Goal: Information Seeking & Learning: Find specific fact

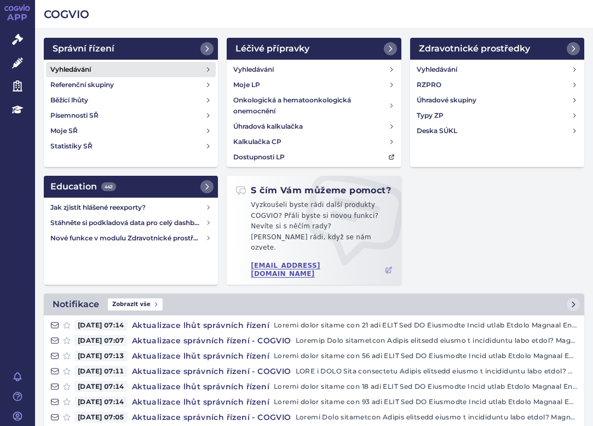
click at [85, 67] on h4 "Vyhledávání" at bounding box center [70, 69] width 41 height 11
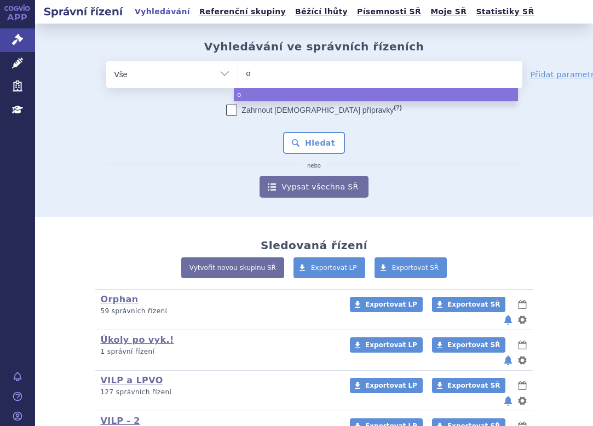
type input "op"
type input "opdi"
type input "opdiv"
type input "opdivo"
select select "opdivo"
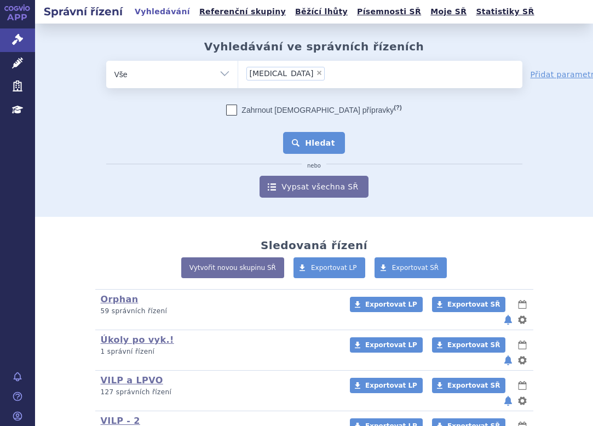
click at [306, 147] on button "Hledat" at bounding box center [314, 143] width 62 height 22
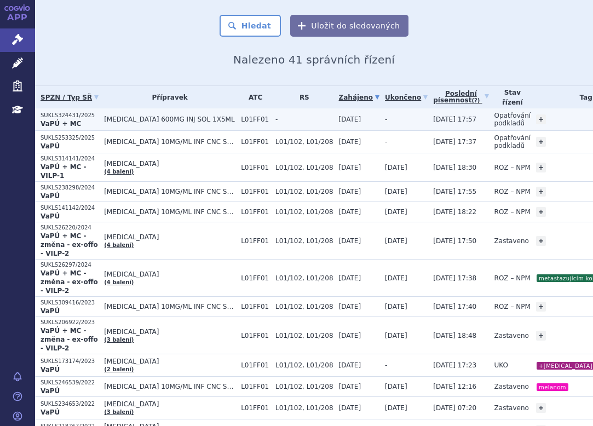
scroll to position [110, 0]
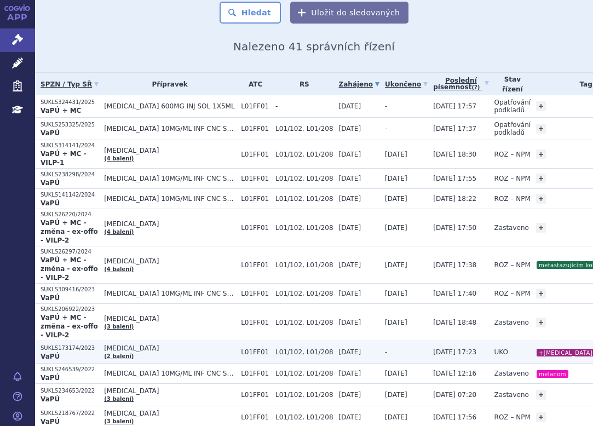
click at [165, 359] on td "OPDIVO (2 balení)" at bounding box center [167, 352] width 137 height 22
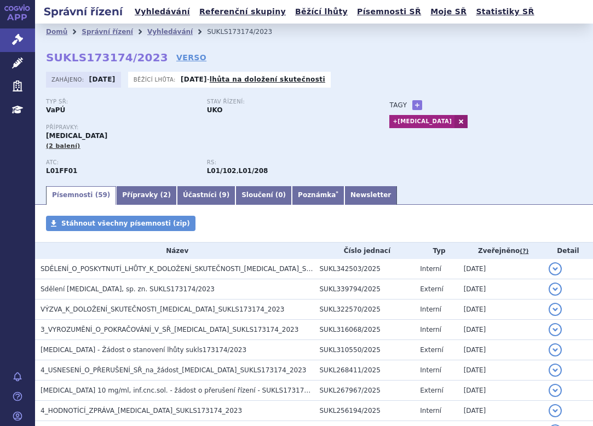
click at [500, 161] on div "Typ SŘ: VaPÚ Stav řízení: UKO Přípravky: OPDIVO (2 balení) ATC: L01FF01 RS: L01…" at bounding box center [314, 142] width 536 height 86
click at [93, 145] on div "Přípravky: OPDIVO (2 balení)" at bounding box center [207, 137] width 322 height 26
click at [345, 196] on link "Newsletter" at bounding box center [371, 195] width 53 height 19
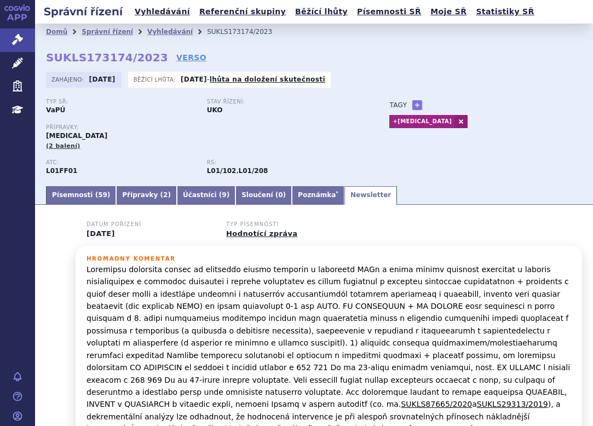
click at [67, 191] on link "Písemnosti ( 59 )" at bounding box center [81, 195] width 70 height 19
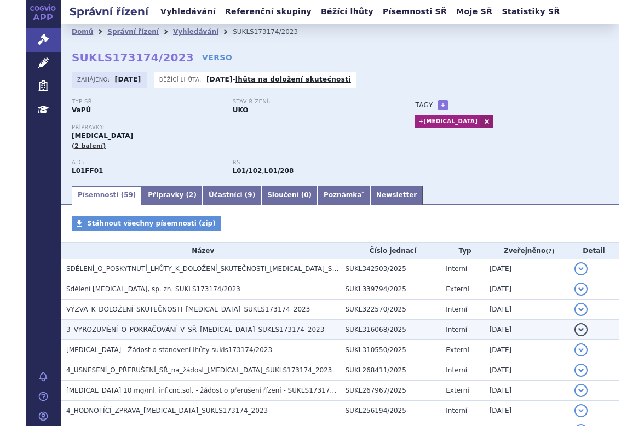
scroll to position [55, 0]
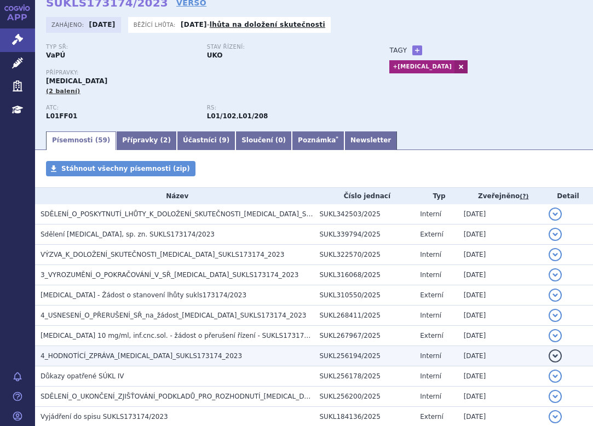
click at [159, 347] on td "4_HODNOTÍCÍ_ZPRÁVA_OPDIVO_SUKLS173174_2023" at bounding box center [174, 356] width 279 height 20
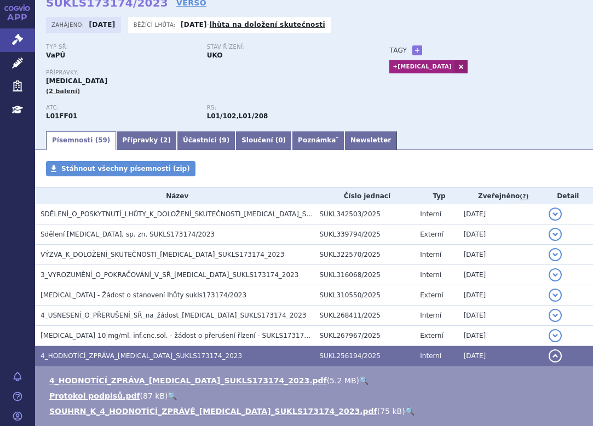
click at [359, 376] on link "🔍" at bounding box center [363, 380] width 9 height 9
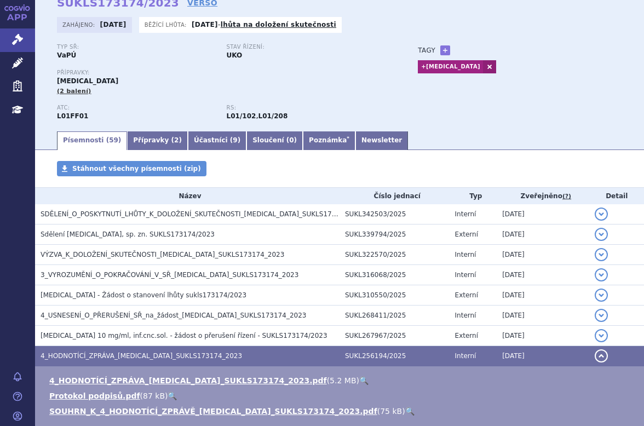
scroll to position [0, 0]
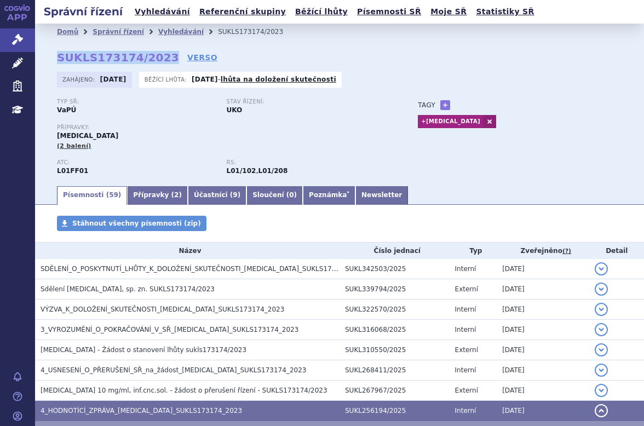
drag, startPoint x: 158, startPoint y: 57, endPoint x: 59, endPoint y: 54, distance: 99.7
click at [59, 54] on strong "SUKLS173174/2023" at bounding box center [118, 57] width 122 height 13
copy strong "SUKLS173174/2023"
click at [564, 128] on div "+CABOMETYX" at bounding box center [520, 120] width 204 height 16
click at [385, 145] on div "Přípravky: OPDIVO (2 balení)" at bounding box center [226, 137] width 339 height 26
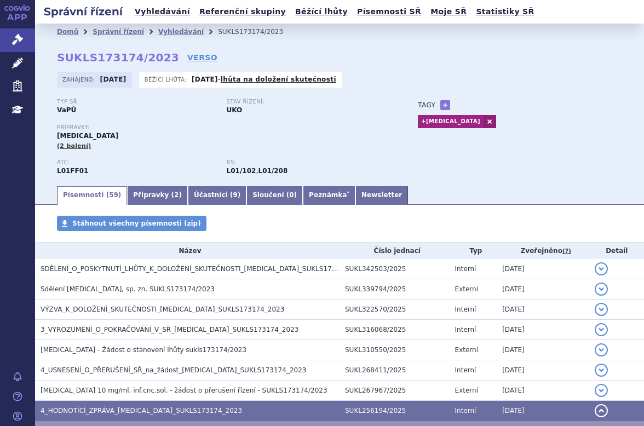
scroll to position [55, 0]
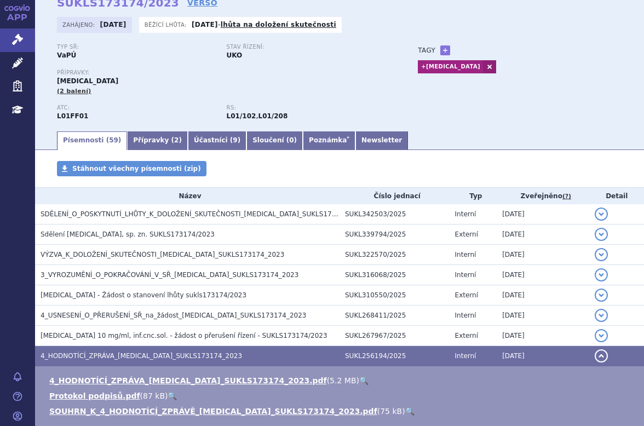
click at [349, 87] on div "Přípravky: OPDIVO (2 balení)" at bounding box center [226, 83] width 339 height 26
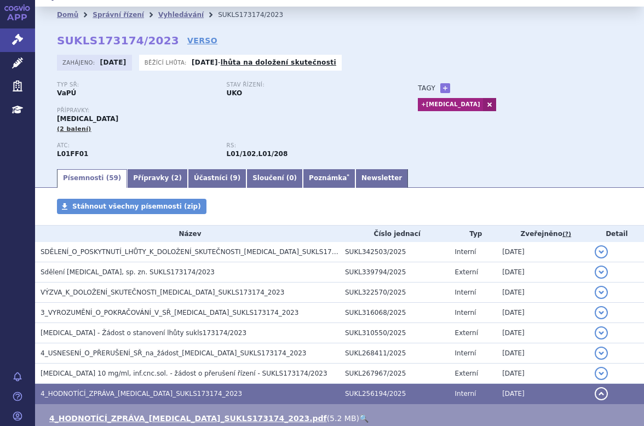
scroll to position [0, 0]
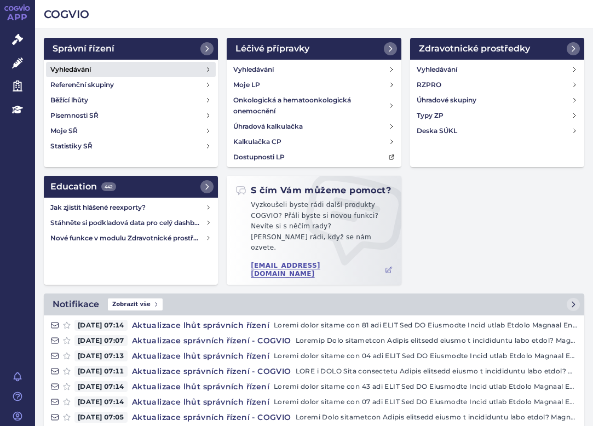
click at [84, 66] on h4 "Vyhledávání" at bounding box center [70, 69] width 41 height 11
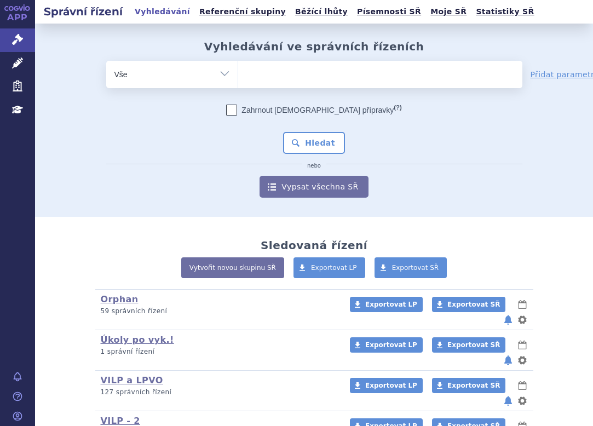
click at [310, 65] on ul at bounding box center [380, 72] width 284 height 23
click at [238, 65] on select at bounding box center [238, 73] width 1 height 27
click at [310, 71] on ul at bounding box center [380, 72] width 284 height 23
click at [238, 71] on select at bounding box center [238, 73] width 1 height 27
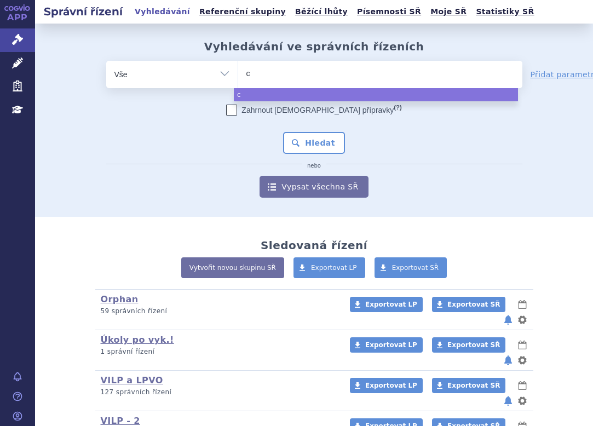
type input "ca"
type input "cab"
type input "cabo"
type input "cabom"
type input "cabome"
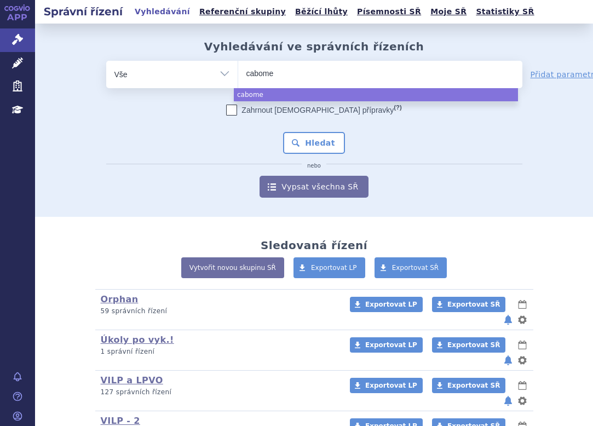
type input "cabomet"
type input "cabomety"
type input "cabometyc"
type input "cabomety"
type input "cabometyx"
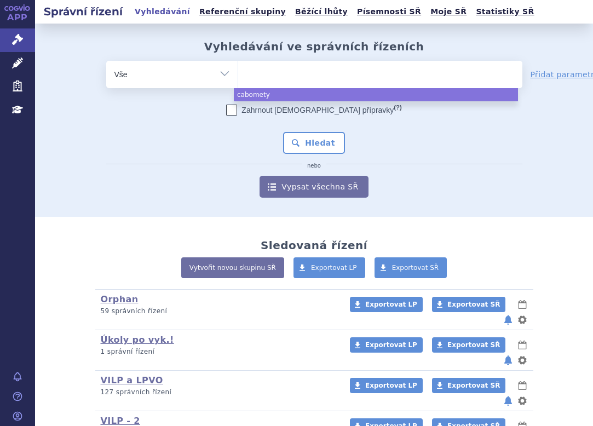
select select "cabometyx"
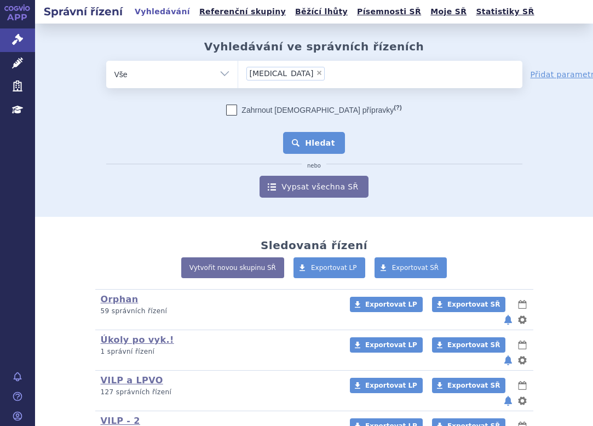
click at [322, 134] on button "Hledat" at bounding box center [314, 143] width 62 height 22
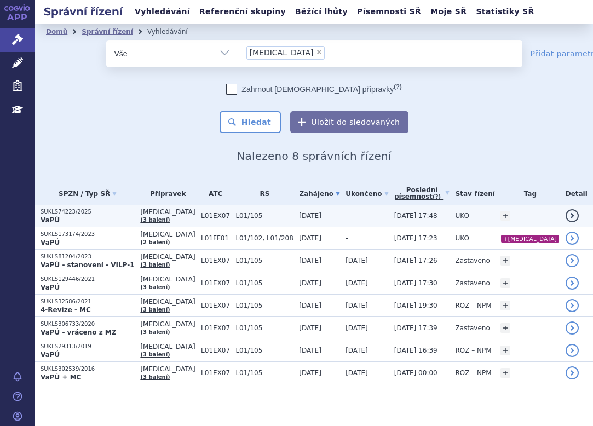
click at [110, 220] on p "VaPÚ" at bounding box center [88, 220] width 94 height 9
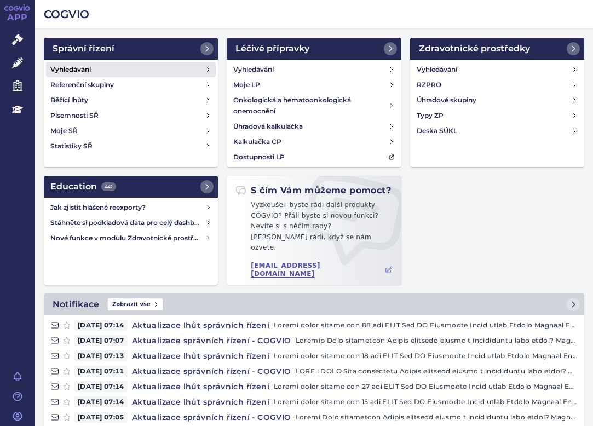
click at [82, 65] on h4 "Vyhledávání" at bounding box center [70, 69] width 41 height 11
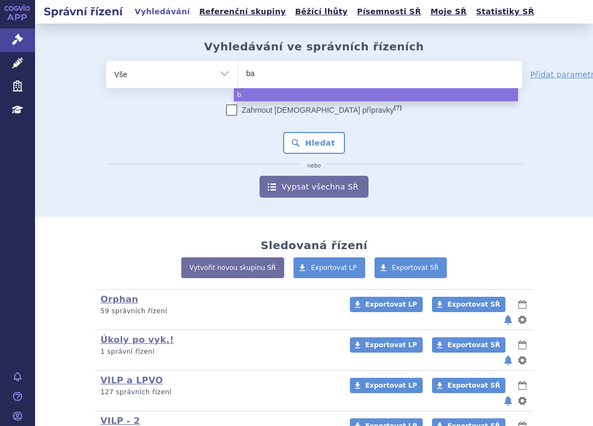
type input "bav"
type input "bave"
type input "baven"
type input "bavenci"
type input "[MEDICAL_DATA]"
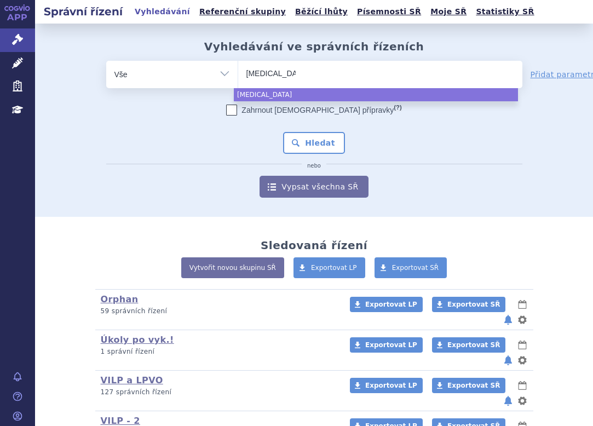
select select "bavencio"
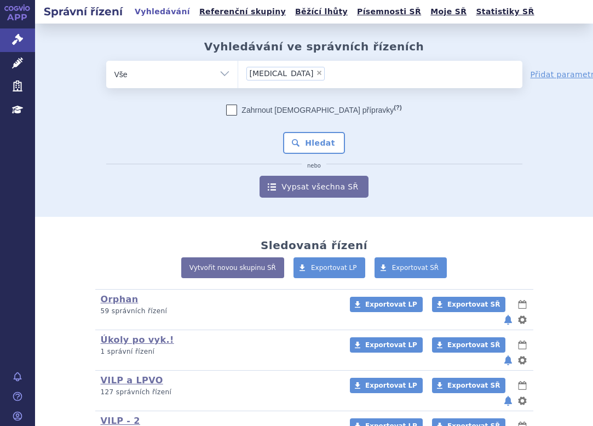
click at [299, 129] on div "Zahrnout bratrské přípravky (?) Hledat nebo Vypsat všechna SŘ" at bounding box center [314, 151] width 416 height 93
click at [300, 136] on button "Hledat" at bounding box center [314, 143] width 62 height 22
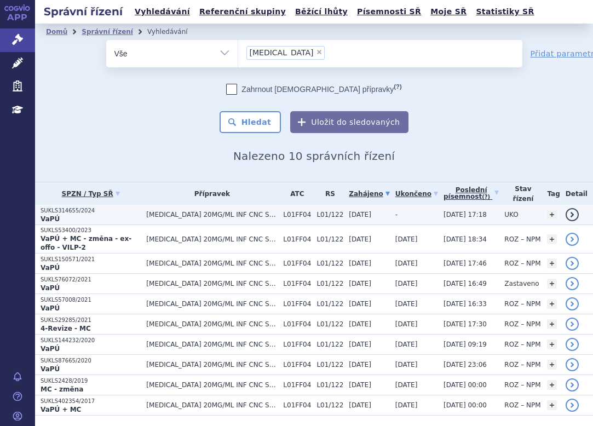
click at [120, 210] on p "SUKLS314655/2024" at bounding box center [91, 211] width 100 height 8
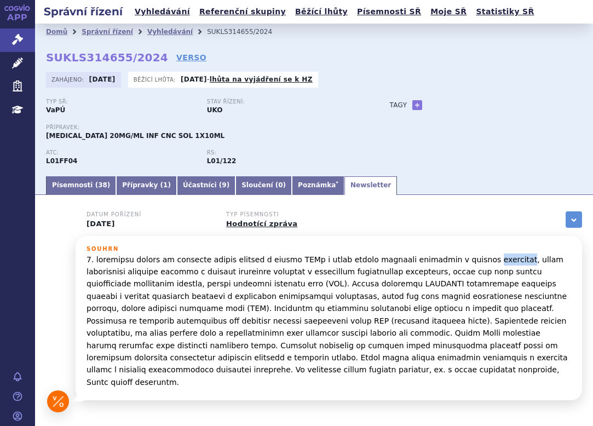
drag, startPoint x: 464, startPoint y: 259, endPoint x: 500, endPoint y: 261, distance: 35.7
click at [500, 261] on p at bounding box center [329, 321] width 485 height 135
copy p "avelumabu"
click at [162, 30] on link "Vyhledávání" at bounding box center [169, 32] width 45 height 8
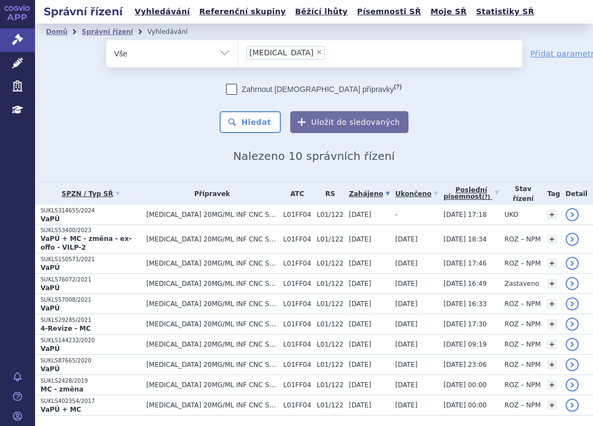
click at [316, 50] on span "×" at bounding box center [319, 52] width 7 height 7
click at [238, 50] on select "[MEDICAL_DATA]" at bounding box center [238, 52] width 1 height 27
select select
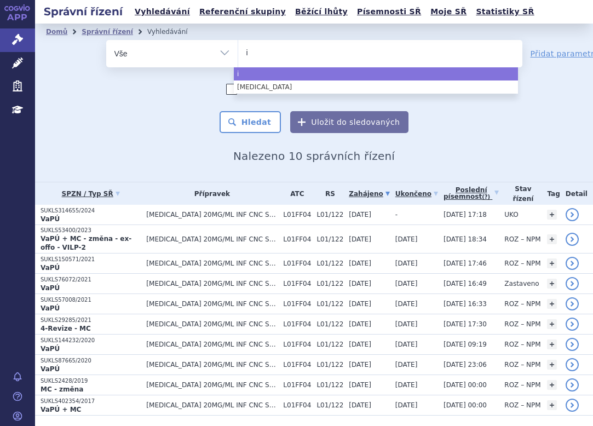
type input "in"
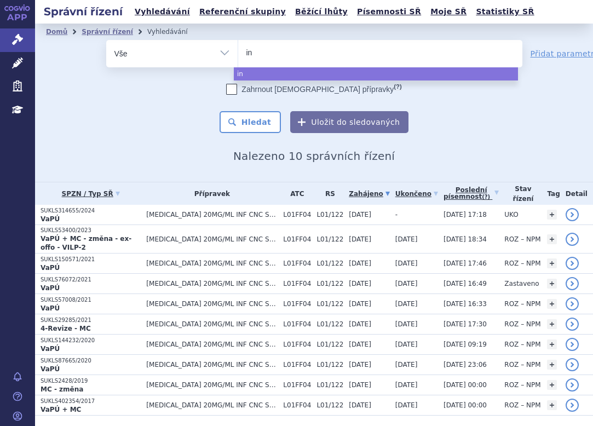
type input "inl"
type input "inly"
type input "inlyt"
type input "[MEDICAL_DATA]"
select select "[MEDICAL_DATA]"
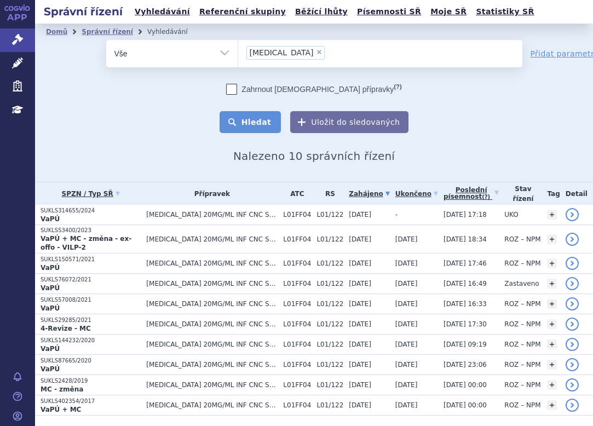
click at [263, 119] on button "Hledat" at bounding box center [251, 122] width 62 height 22
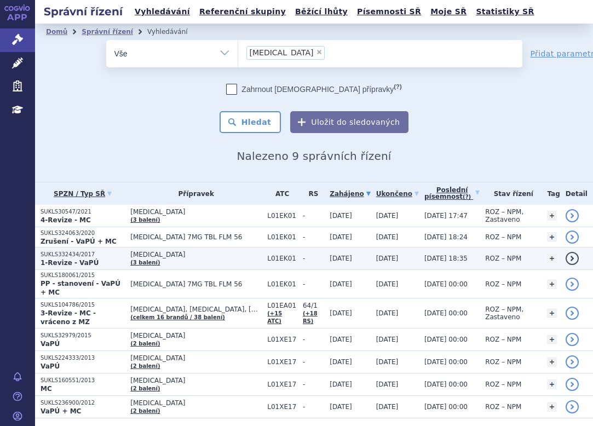
click at [109, 259] on p "1-Revize - VaPÚ" at bounding box center [83, 263] width 84 height 9
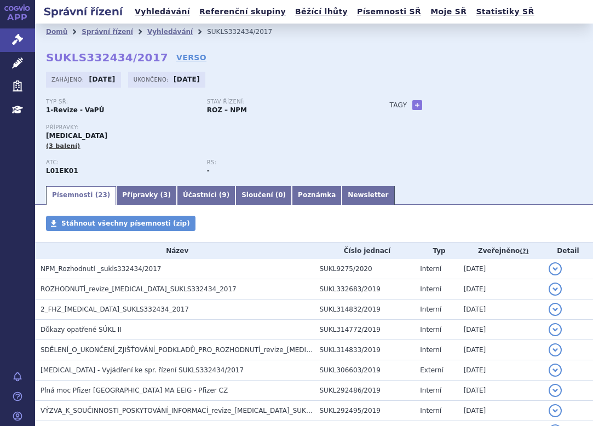
click at [342, 191] on link "Newsletter" at bounding box center [368, 195] width 53 height 19
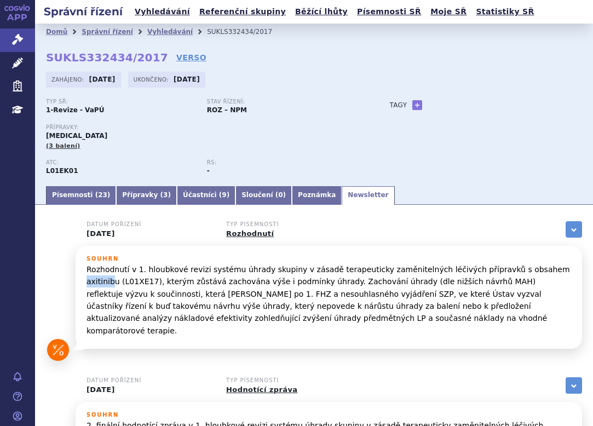
drag, startPoint x: 508, startPoint y: 268, endPoint x: 531, endPoint y: 268, distance: 23.0
click at [531, 268] on p "Rozhodnutí v 1. hloubkové revizi systému úhrady skupiny v zásadě terapeuticky z…" at bounding box center [329, 299] width 485 height 73
copy p "axitinib"
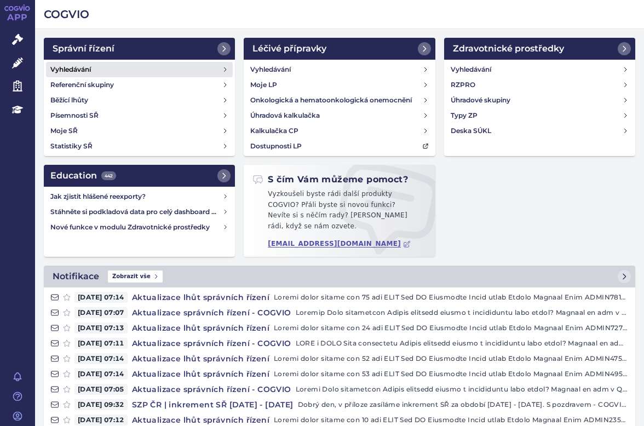
click at [79, 69] on h4 "Vyhledávání" at bounding box center [70, 69] width 41 height 11
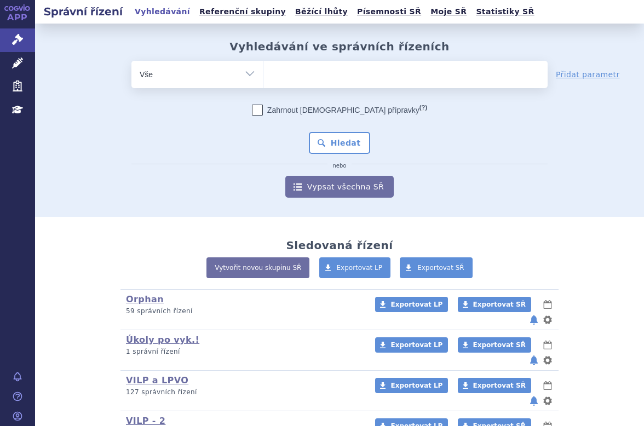
click at [284, 84] on ul at bounding box center [405, 72] width 284 height 23
click at [263, 84] on select at bounding box center [263, 73] width 1 height 27
click at [287, 76] on ul at bounding box center [405, 72] width 284 height 23
click at [263, 76] on select at bounding box center [263, 73] width 1 height 27
paste input "SUKLS29313/2019"
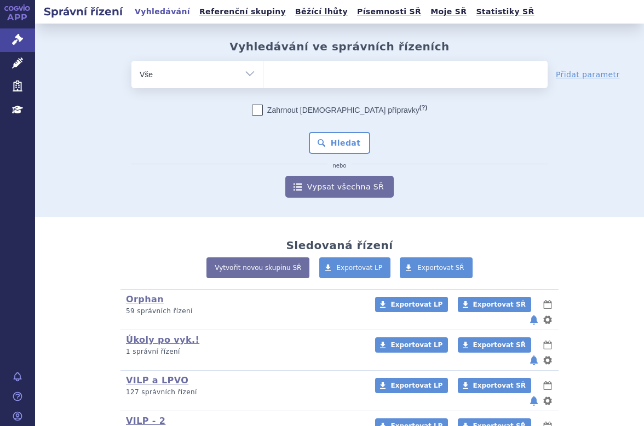
type input "SUKLS29313/2019"
click at [263, 73] on select "SUKLS29313/2019" at bounding box center [263, 73] width 1 height 27
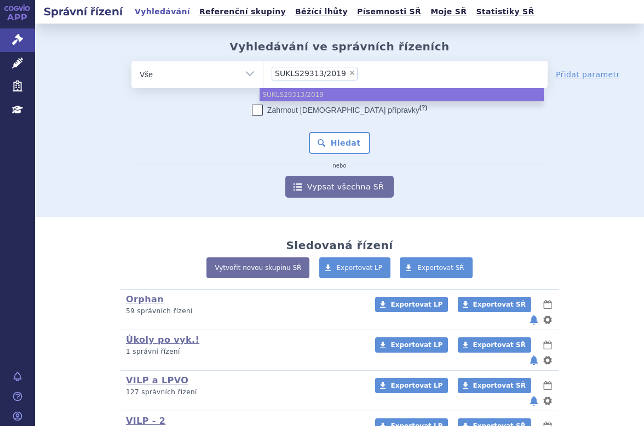
select select "SUKLS29313/2019"
click at [330, 142] on button "Hledat" at bounding box center [340, 143] width 62 height 22
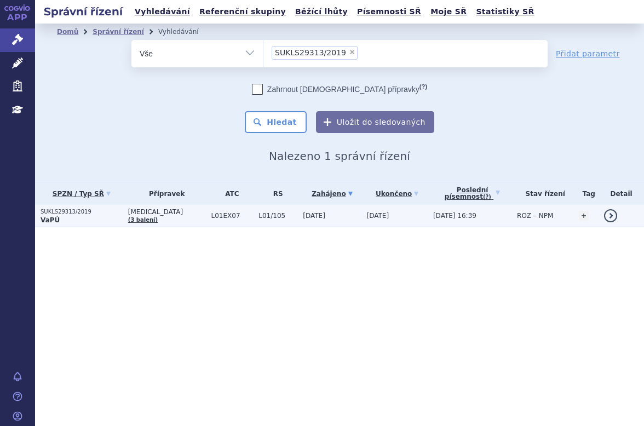
click at [99, 214] on p "SUKLS29313/2019" at bounding box center [82, 212] width 82 height 8
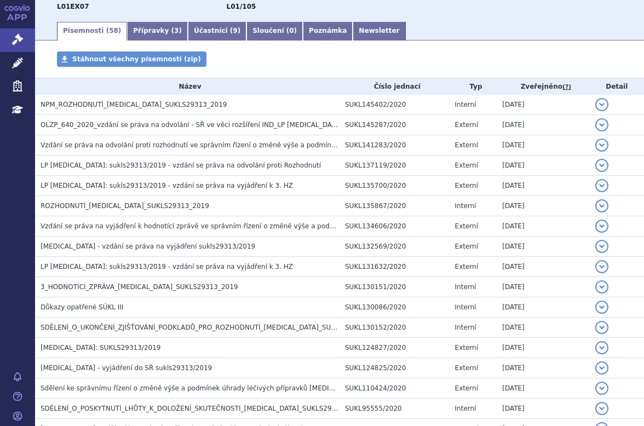
scroll to position [219, 0]
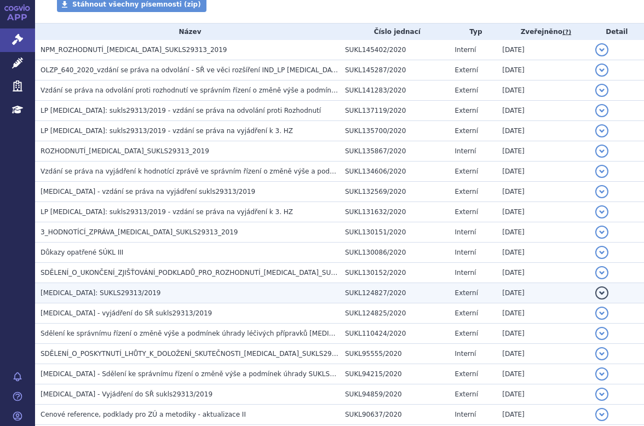
click at [129, 292] on span "CABOMETYX: SUKLS29313/2019" at bounding box center [101, 293] width 120 height 8
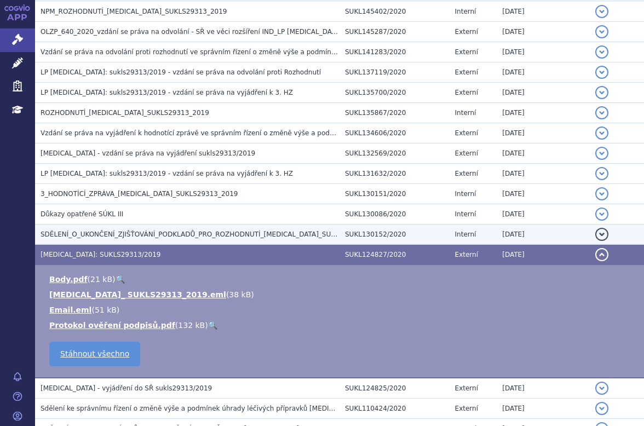
scroll to position [274, 0]
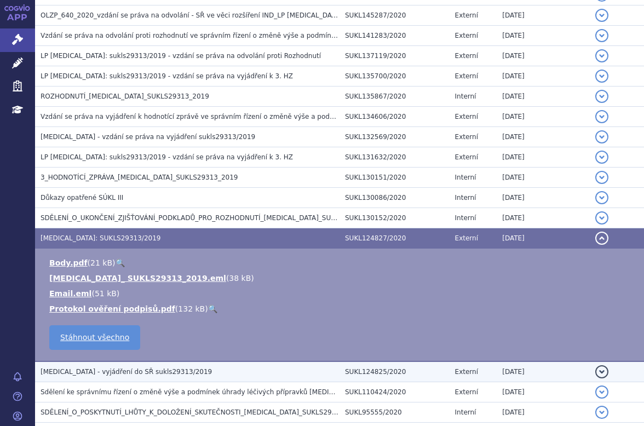
click at [133, 373] on span "CABOMETYX - vyjádření do SŘ sukls29313/2019" at bounding box center [126, 372] width 171 height 8
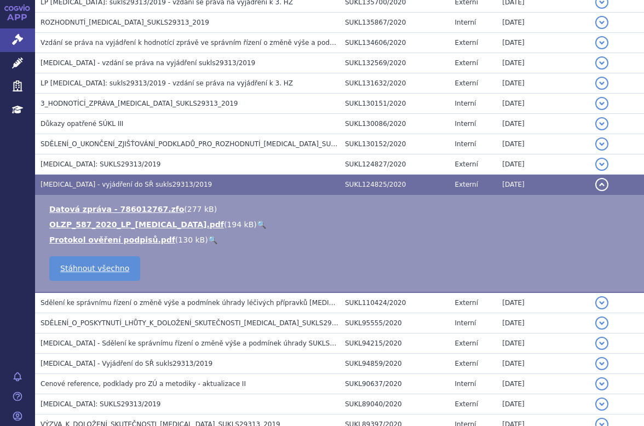
scroll to position [383, 0]
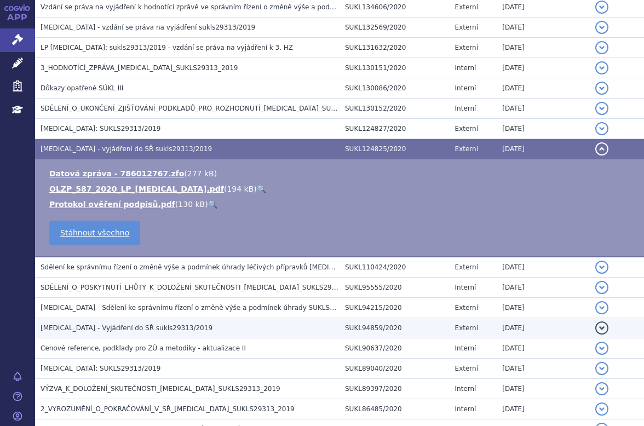
click at [155, 325] on span "CABOMETYX - Vyjádření do SŘ sukls29313/2019" at bounding box center [127, 328] width 172 height 8
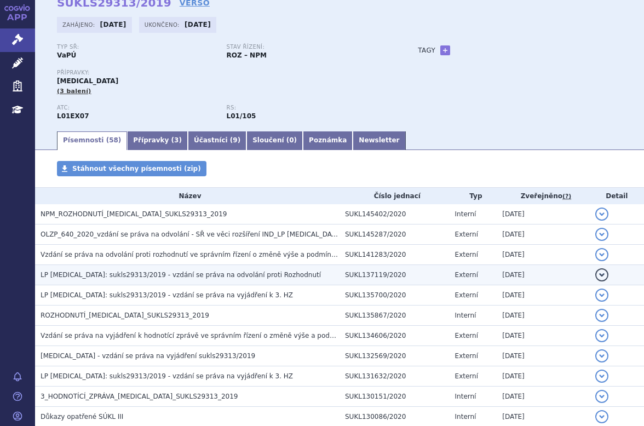
scroll to position [0, 0]
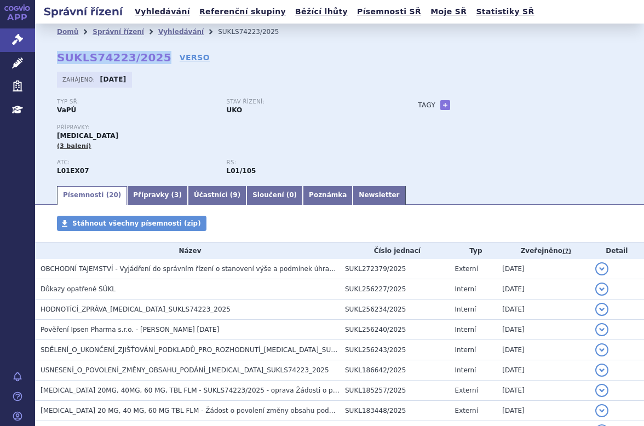
drag, startPoint x: 150, startPoint y: 55, endPoint x: 55, endPoint y: 55, distance: 95.3
click at [55, 55] on div "Domů Správní řízení Vyhledávání SUKLS74223/2025 SUKLS74223/2025 VERSO [GEOGRAPH…" at bounding box center [339, 112] width 609 height 145
copy strong "SUKLS74223/2025"
click at [353, 187] on link "Newsletter" at bounding box center [379, 195] width 53 height 19
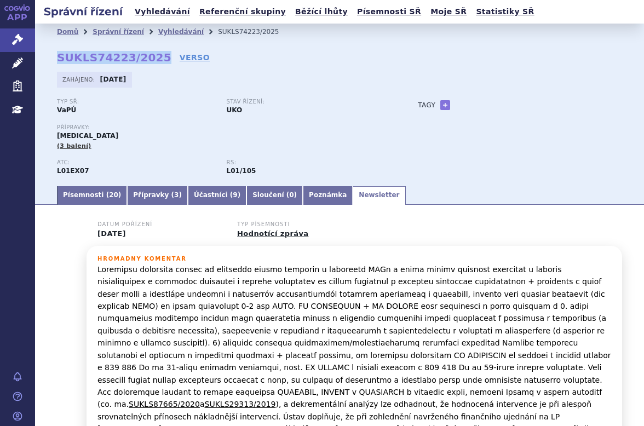
click at [353, 194] on link "Newsletter" at bounding box center [379, 195] width 53 height 19
drag, startPoint x: 252, startPoint y: 33, endPoint x: 200, endPoint y: 36, distance: 52.1
click at [218, 36] on li "SUKLS74223/2025" at bounding box center [255, 32] width 75 height 16
copy li "SUKLS74223/2025"
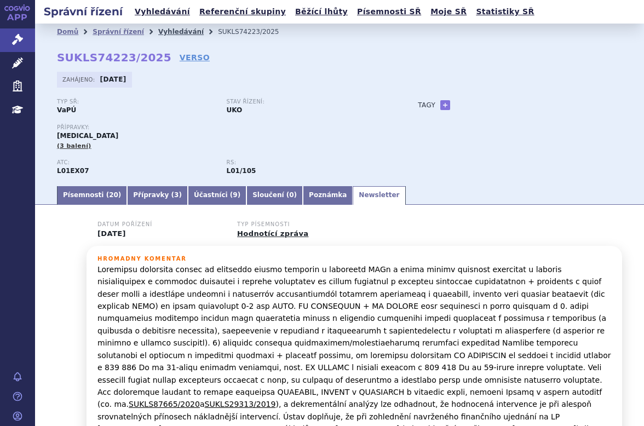
click at [181, 28] on link "Vyhledávání" at bounding box center [180, 32] width 45 height 8
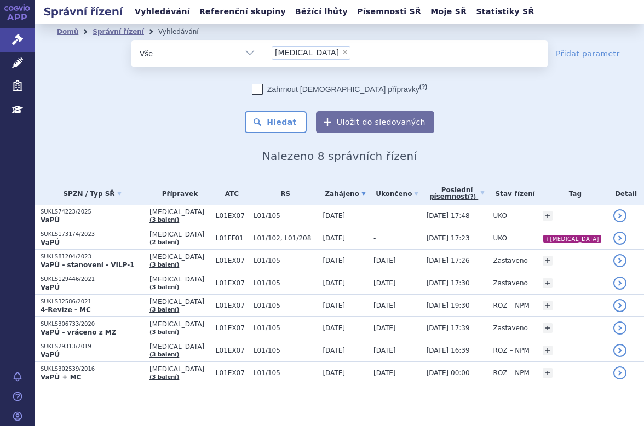
click at [313, 48] on li "× [MEDICAL_DATA]" at bounding box center [311, 53] width 79 height 14
click at [263, 48] on select "[MEDICAL_DATA]" at bounding box center [263, 52] width 1 height 27
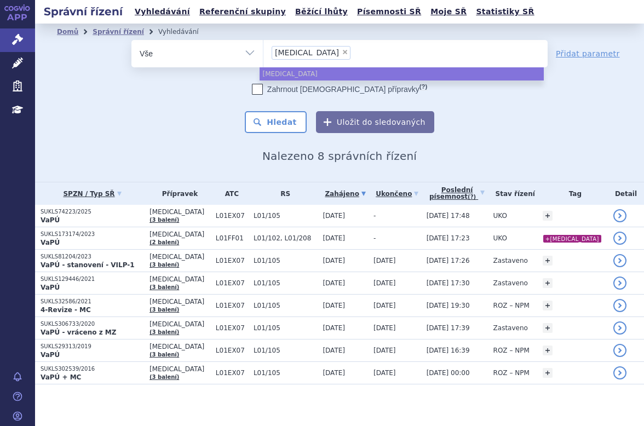
click at [342, 50] on span "×" at bounding box center [345, 52] width 7 height 7
click at [263, 50] on select "cabometyx" at bounding box center [263, 52] width 1 height 27
select select
type input "ryv"
type input "ry"
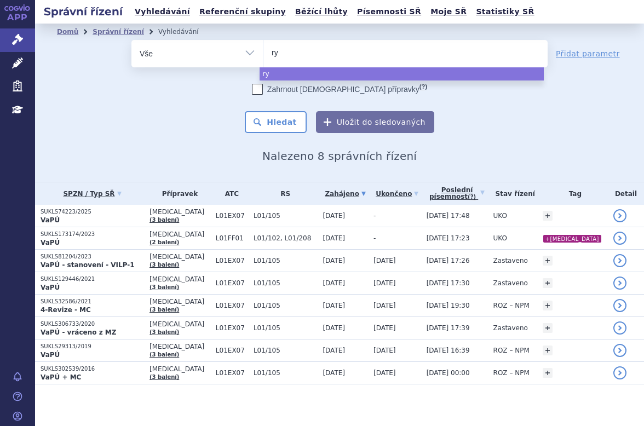
type input "ryb"
type input "rybre"
type input "rybrev"
type input "rybrevan"
type input "rybrevant"
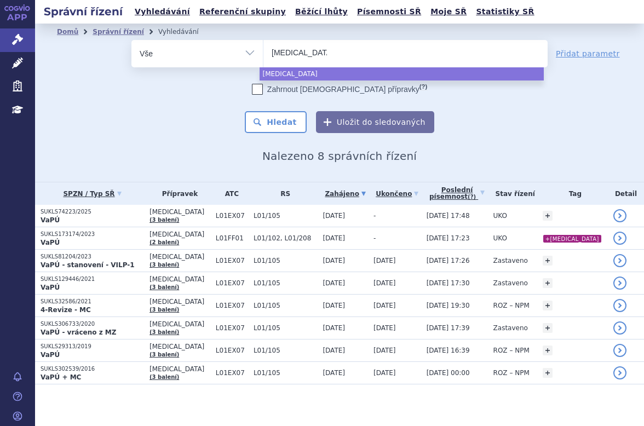
select select "rybrevant"
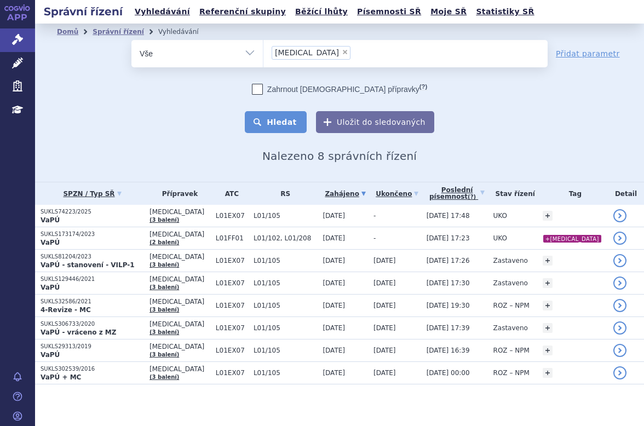
click at [251, 119] on button "Hledat" at bounding box center [276, 122] width 62 height 22
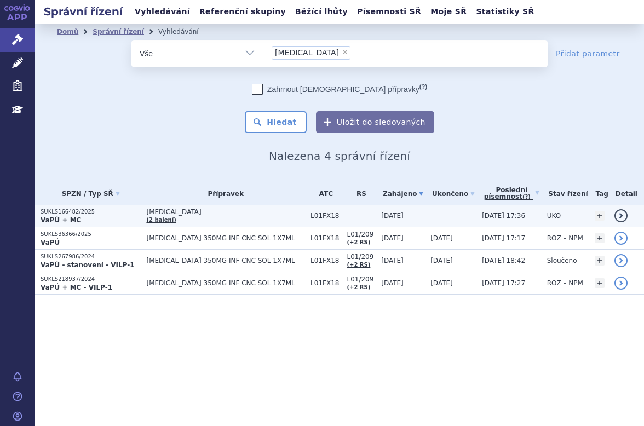
click at [121, 209] on p "SUKLS166482/2025" at bounding box center [91, 212] width 100 height 8
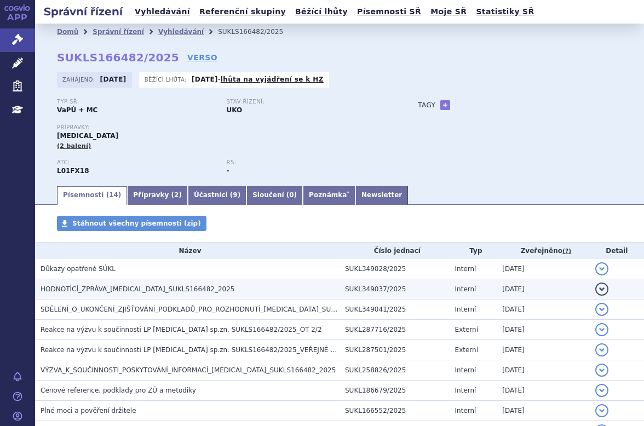
click at [169, 286] on span "HODNOTÍCÍ_ZPRÁVA_[MEDICAL_DATA]_SUKLS166482_2025" at bounding box center [138, 289] width 194 height 8
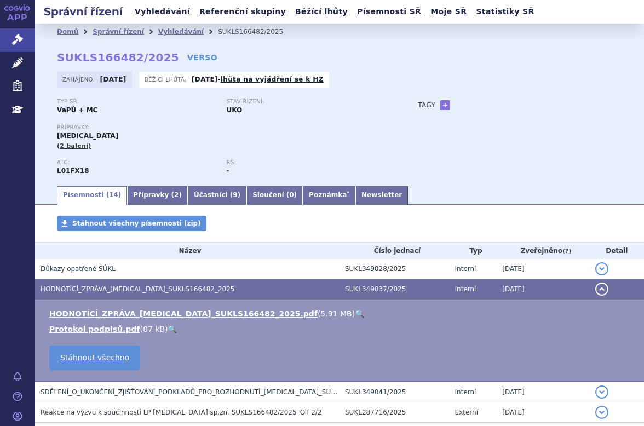
click at [355, 312] on link "🔍" at bounding box center [359, 313] width 9 height 9
